Goal: Transaction & Acquisition: Purchase product/service

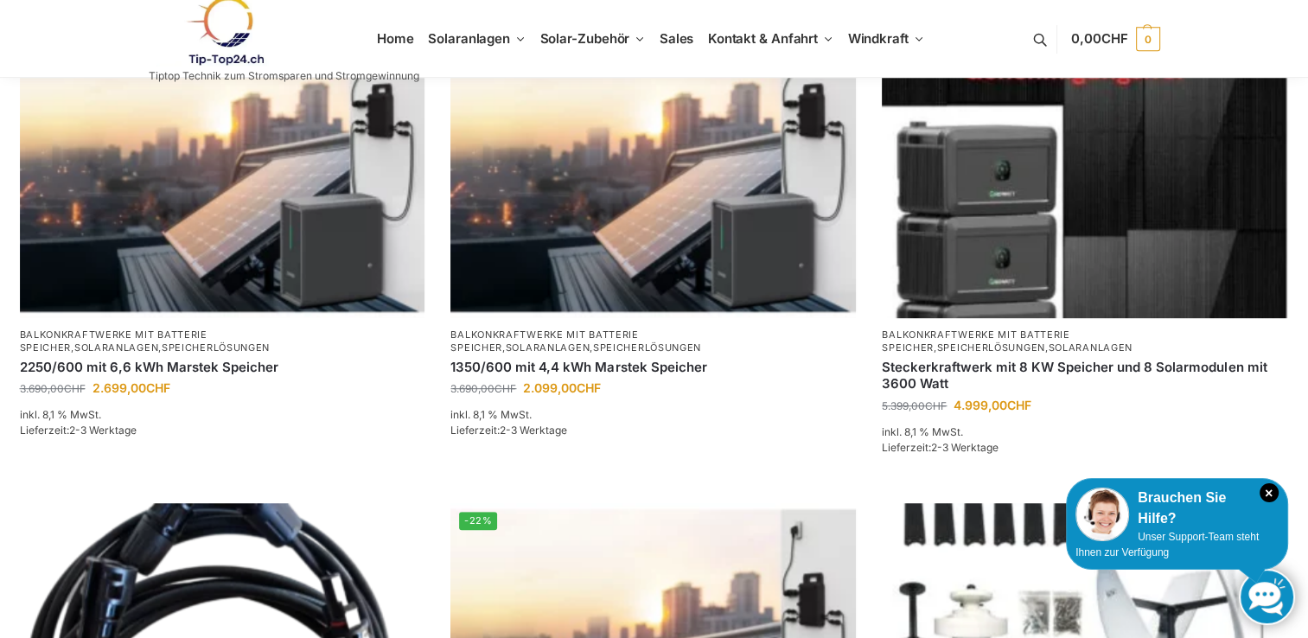
scroll to position [809, 0]
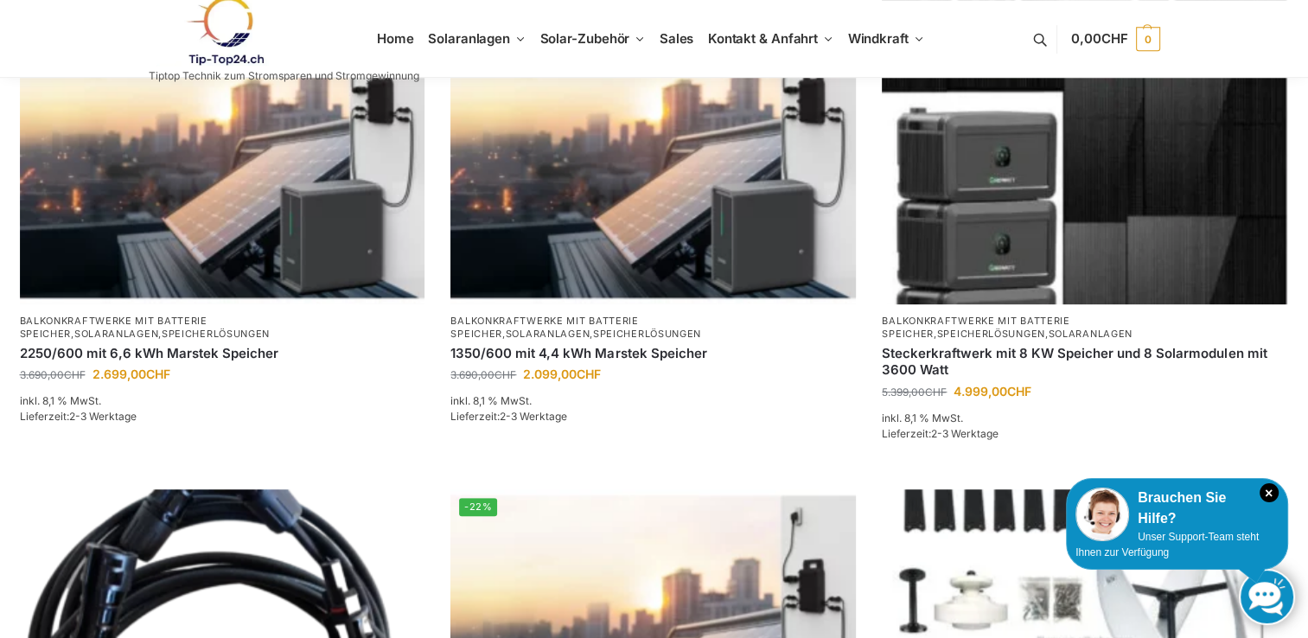
click at [481, 371] on bdi "3.690,00 CHF" at bounding box center [483, 374] width 66 height 13
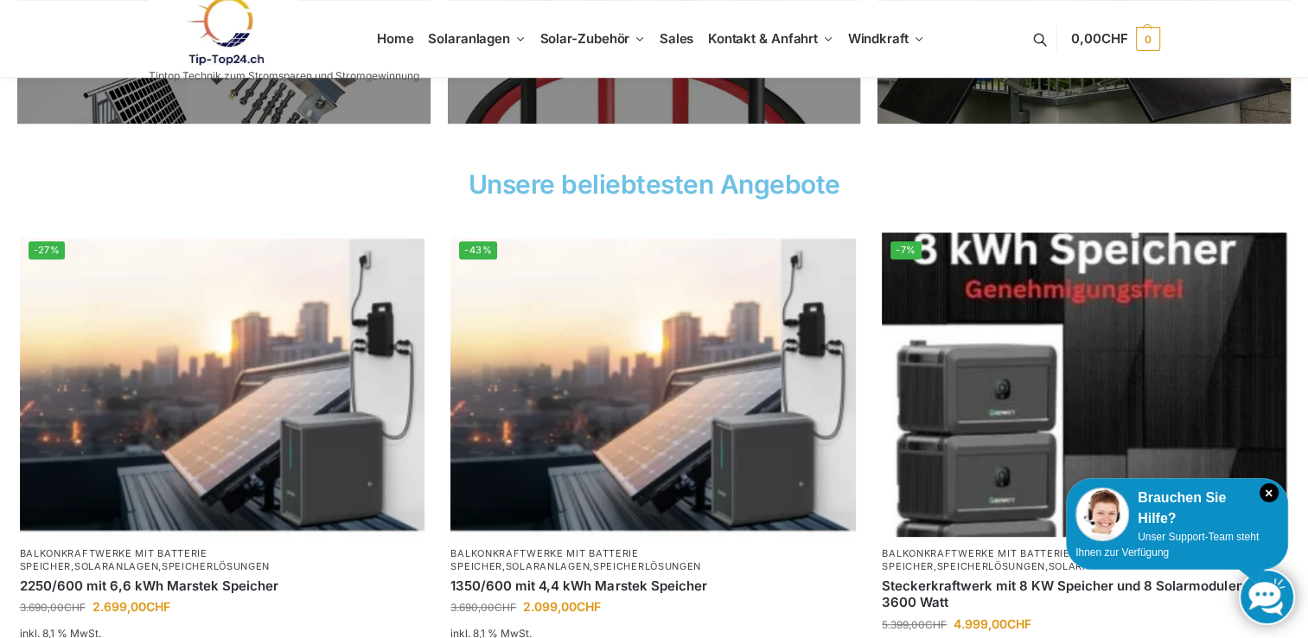
scroll to position [666, 0]
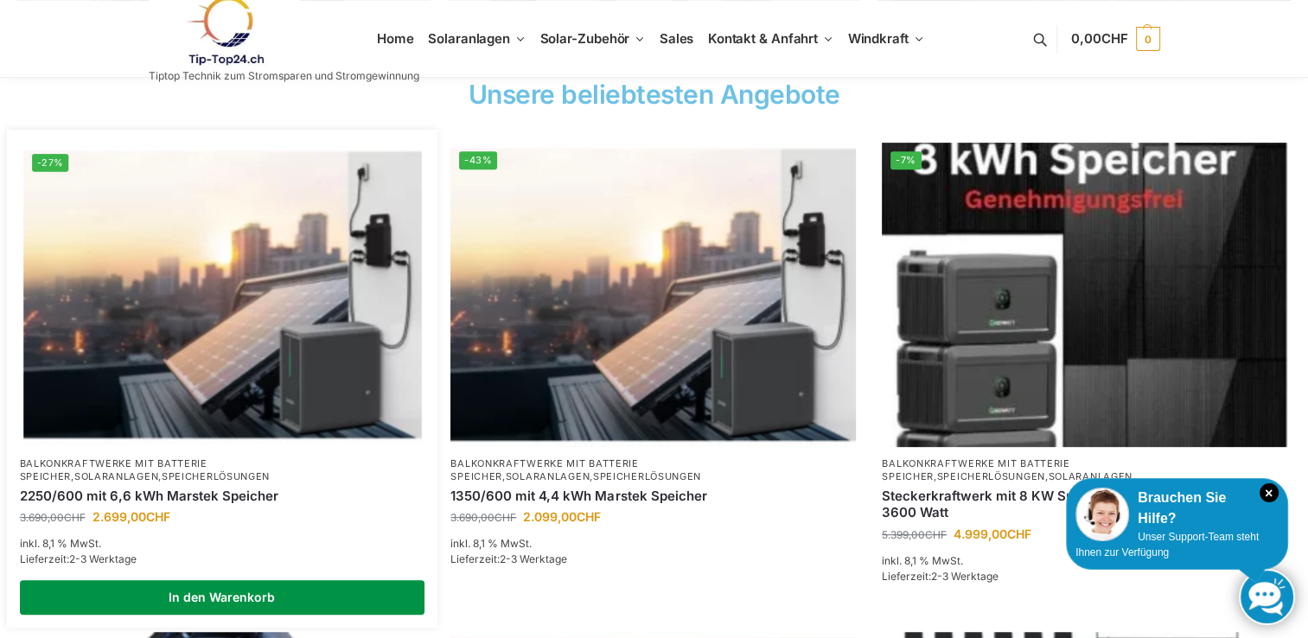
click at [197, 602] on link "In den Warenkorb" at bounding box center [222, 597] width 405 height 35
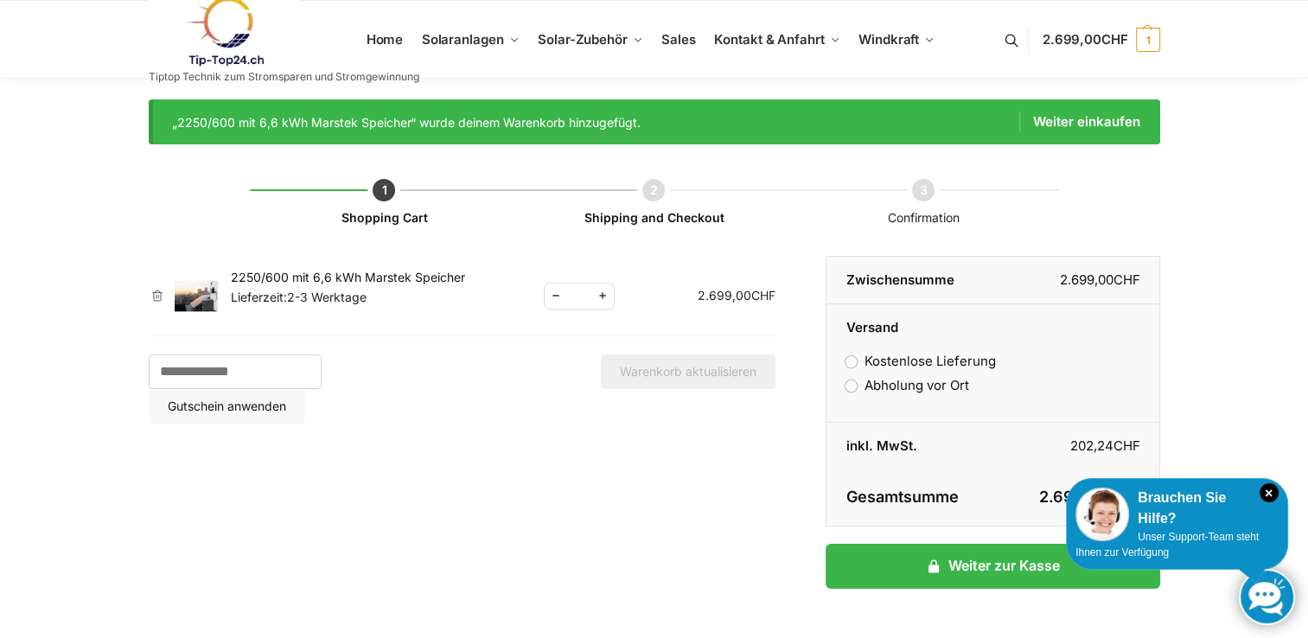
click at [335, 281] on link "2250/600 mit 6,6 kWh Marstek Speicher" at bounding box center [348, 277] width 234 height 15
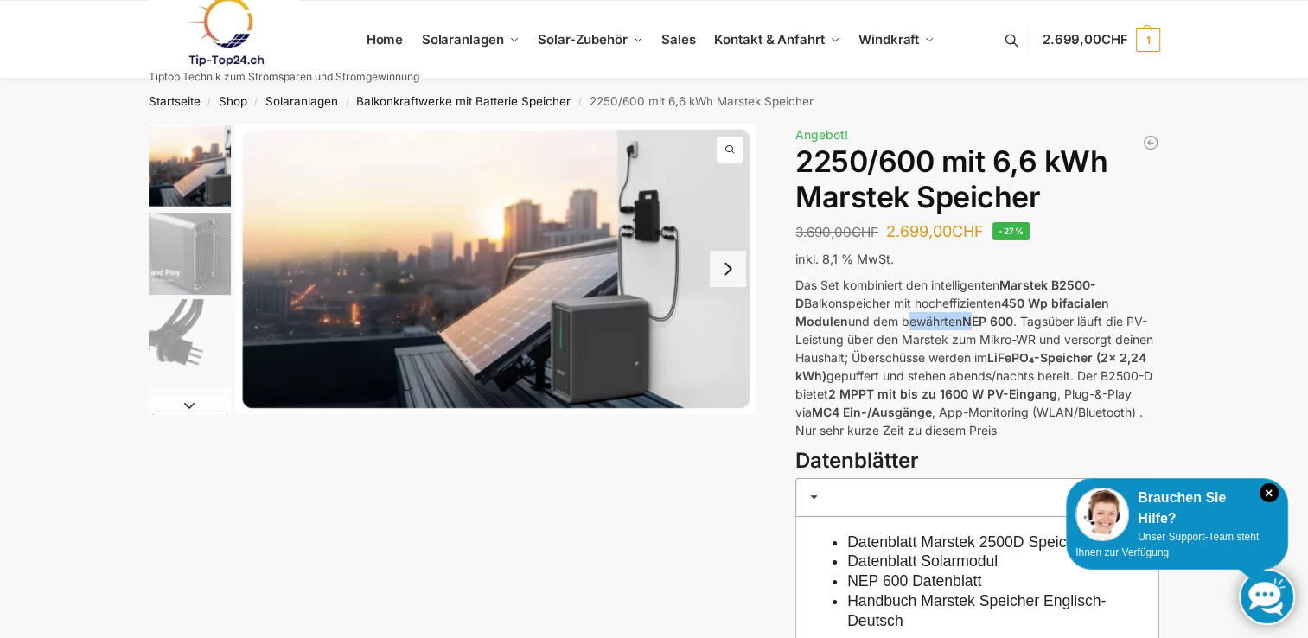
drag, startPoint x: 907, startPoint y: 316, endPoint x: 975, endPoint y: 323, distance: 68.6
click at [975, 323] on p "Das Set kombiniert den intelligenten Marstek B2500-D Balkonspeicher mit hocheff…" at bounding box center [977, 357] width 364 height 163
drag, startPoint x: 975, startPoint y: 323, endPoint x: 1156, endPoint y: 303, distance: 182.6
click at [1156, 303] on p "Das Set kombiniert den intelligenten Marstek B2500-D Balkonspeicher mit hocheff…" at bounding box center [977, 357] width 364 height 163
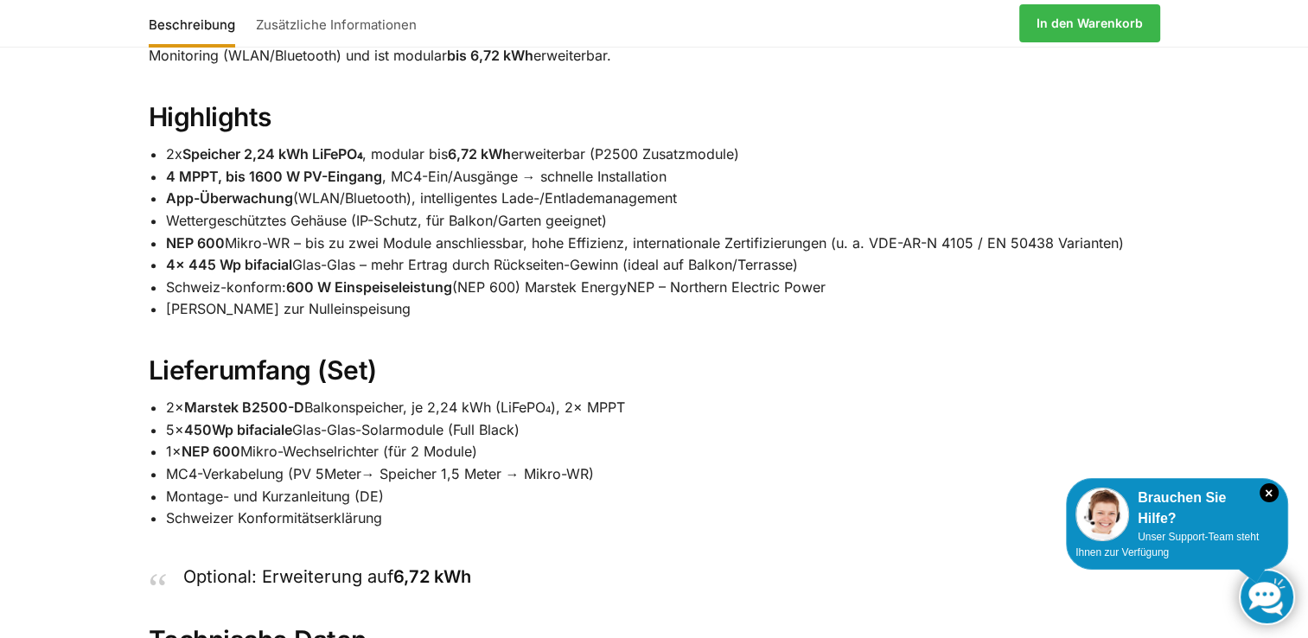
scroll to position [1168, 0]
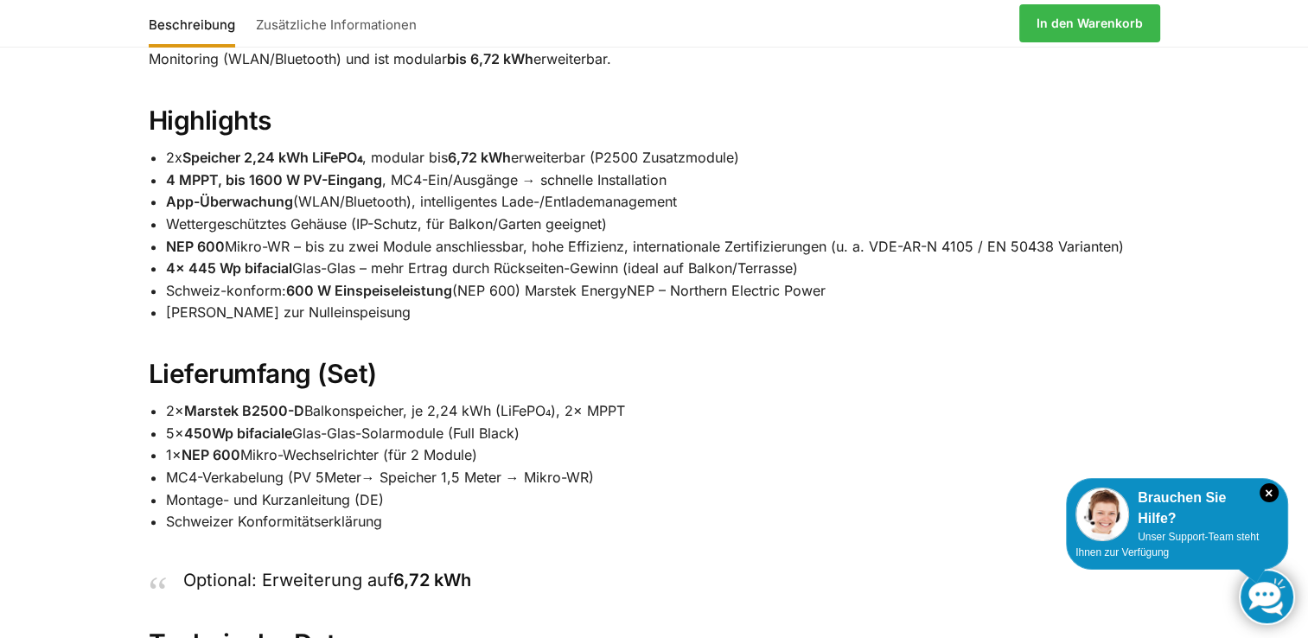
click at [829, 489] on li "Montage- und Kurzanleitung (DE)" at bounding box center [663, 500] width 994 height 22
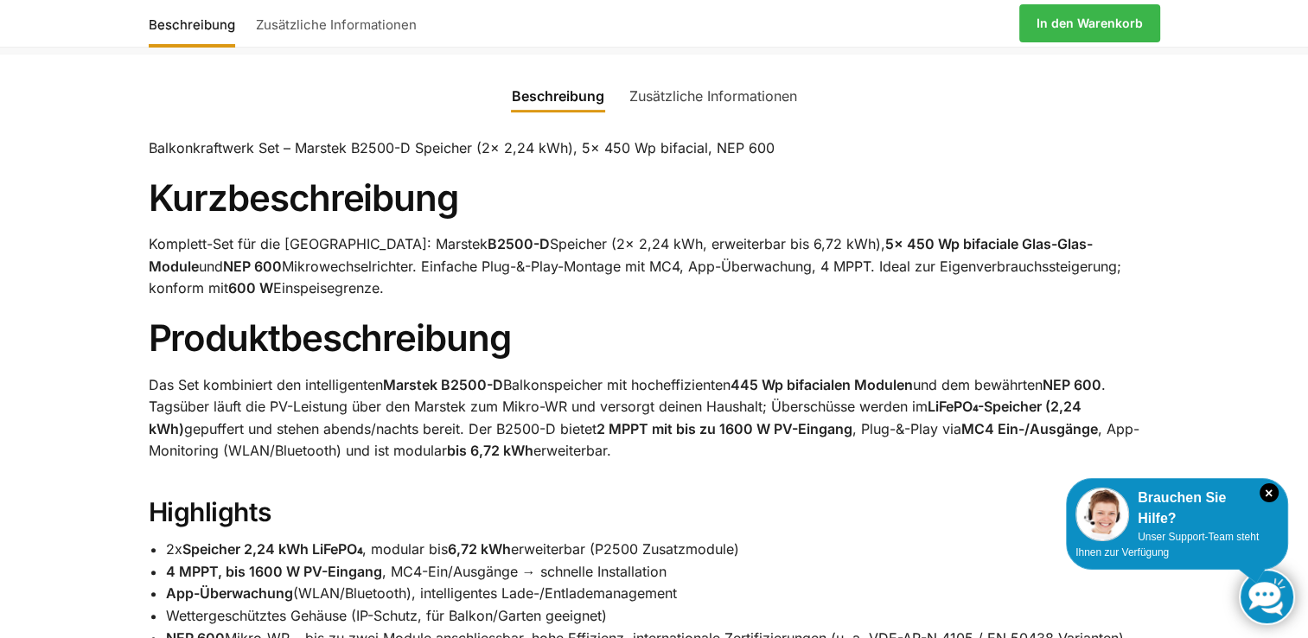
scroll to position [774, 0]
